Goal: Download file/media

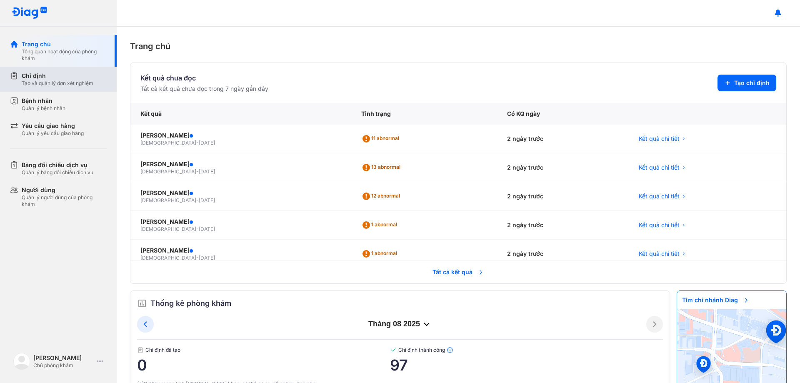
click at [53, 79] on div "Chỉ định" at bounding box center [58, 76] width 72 height 8
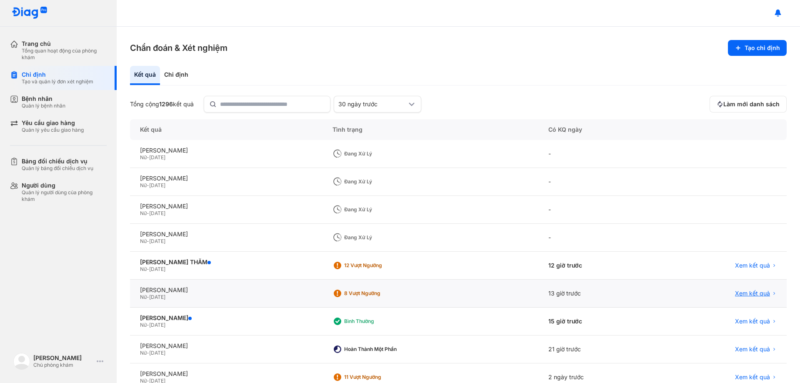
click at [742, 297] on span "Xem kết quả" at bounding box center [752, 294] width 35 height 8
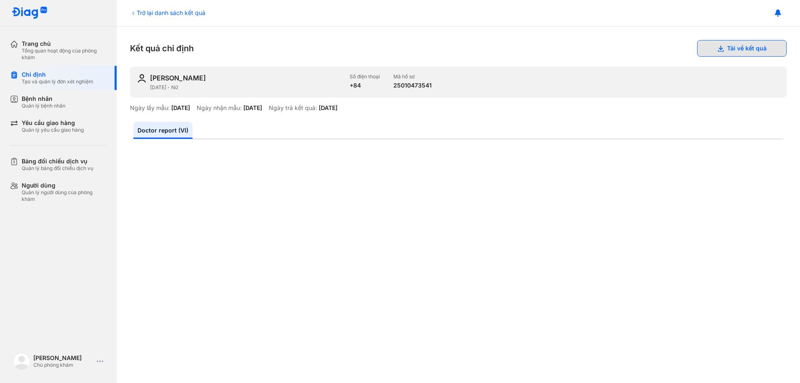
click at [731, 50] on button "Tải về kết quả" at bounding box center [742, 48] width 90 height 17
